Goal: Task Accomplishment & Management: Manage account settings

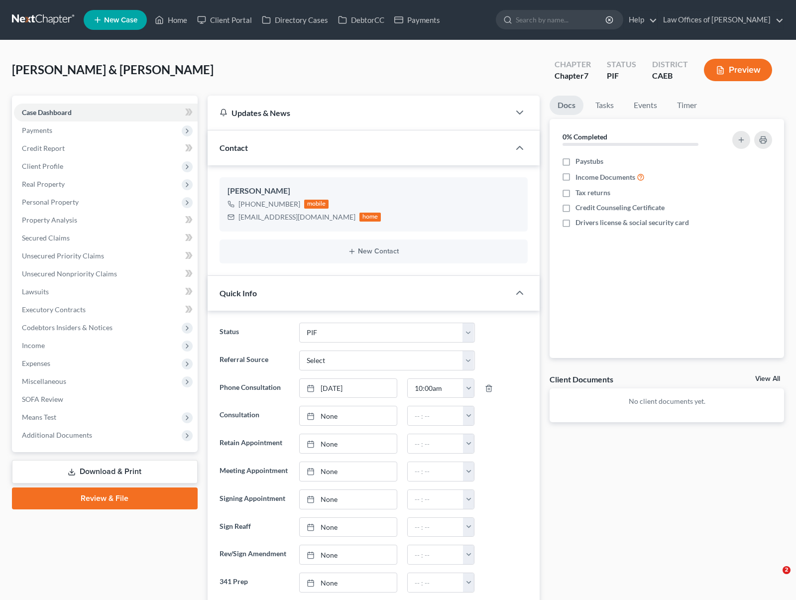
select select "11"
select select "0"
click at [177, 23] on link "Home" at bounding box center [171, 20] width 42 height 18
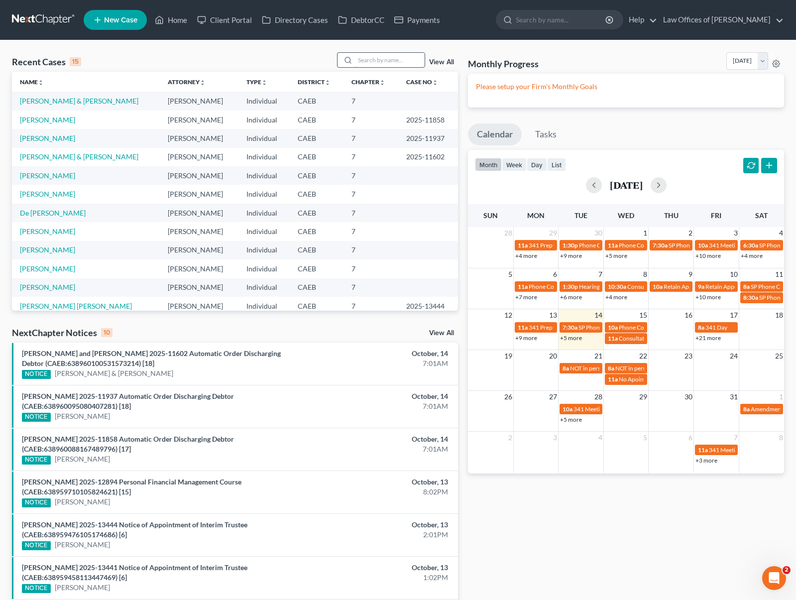
click at [382, 63] on input "search" at bounding box center [390, 60] width 70 height 14
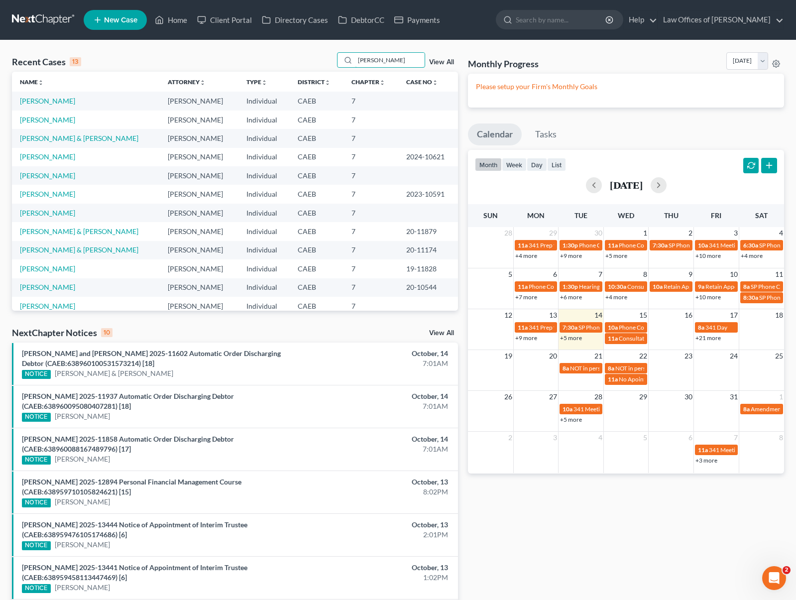
type input "[PERSON_NAME]"
click at [45, 102] on link "[PERSON_NAME]" at bounding box center [47, 101] width 55 height 8
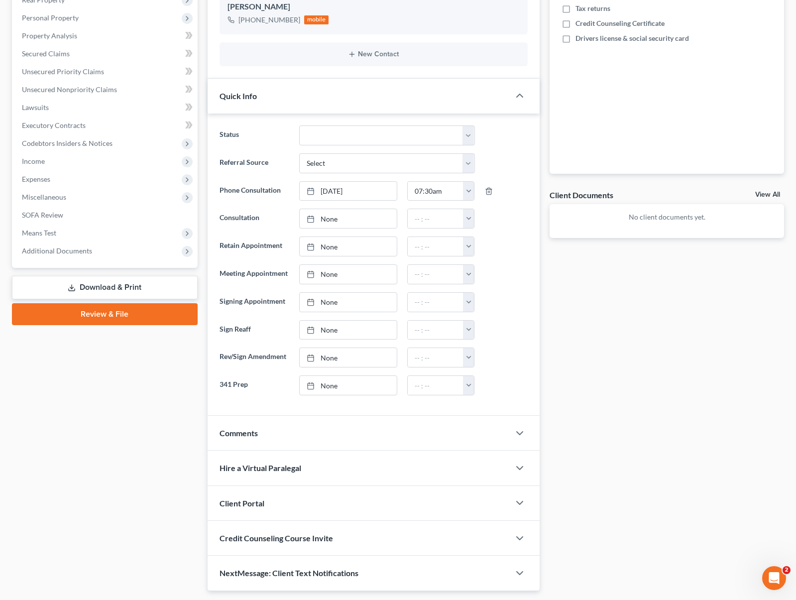
scroll to position [212, 0]
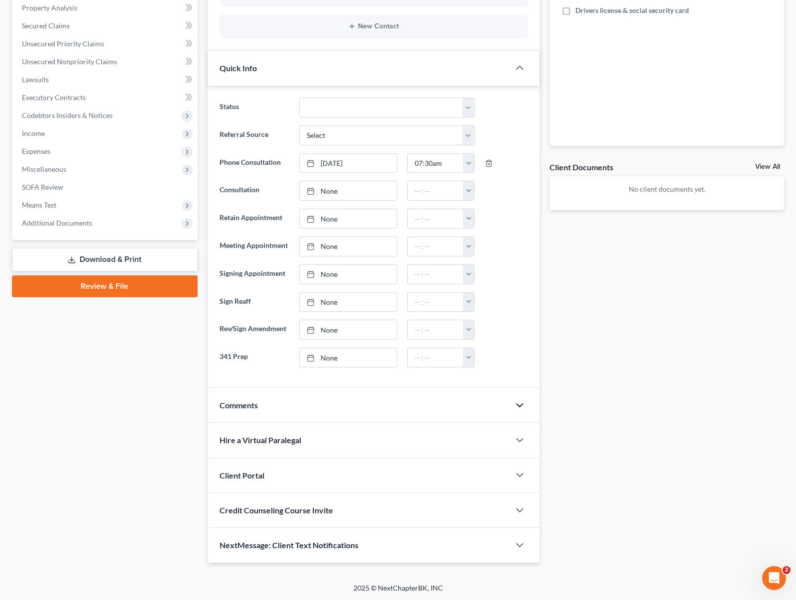
click at [518, 406] on icon "button" at bounding box center [520, 405] width 12 height 12
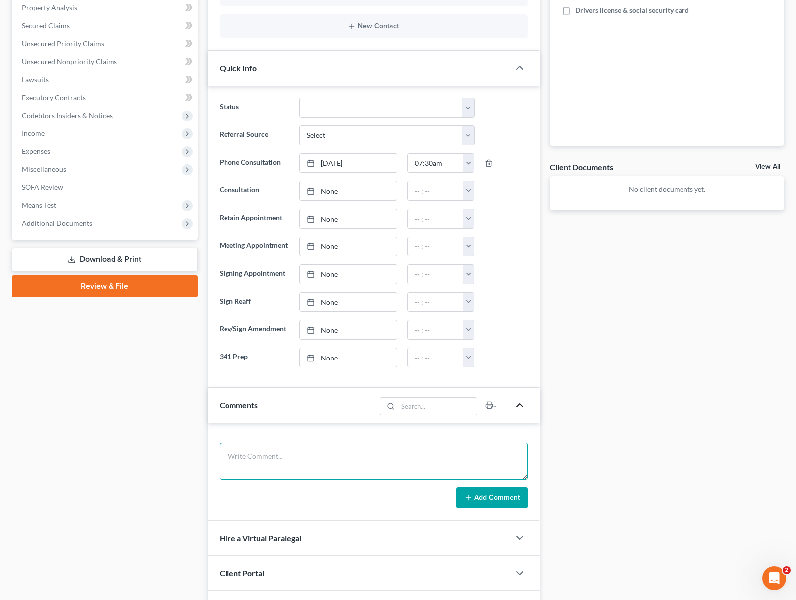
click at [277, 451] on textarea at bounding box center [374, 461] width 308 height 37
type textarea "Filed with us before 10-16050 [DATE]."
click at [497, 497] on button "Add Comment" at bounding box center [492, 497] width 71 height 21
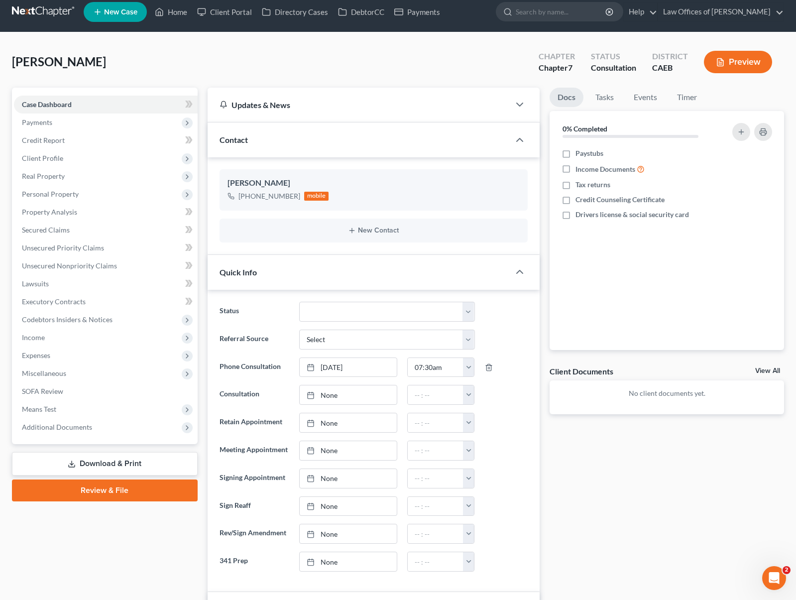
scroll to position [3, 0]
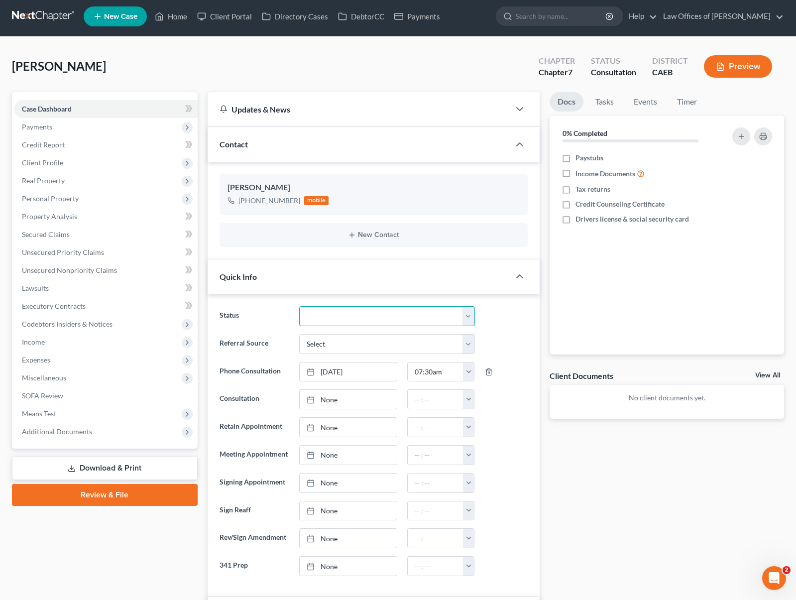
click at [463, 315] on select "Cancelled/Refund Closed Consultation Declined Discharged Filed Income Check In …" at bounding box center [387, 316] width 176 height 20
select select "10"
click at [299, 306] on select "Cancelled/Refund Closed Consultation Declined Discharged Filed Income Check In …" at bounding box center [387, 316] width 176 height 20
